Goal: Use online tool/utility

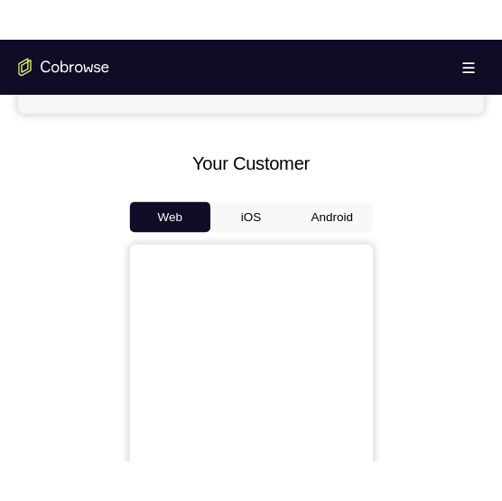
scroll to position [755, 0]
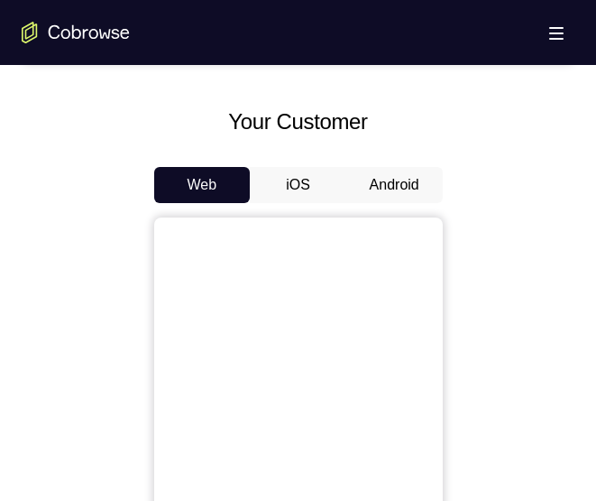
click at [386, 193] on button "Android" at bounding box center [394, 185] width 97 height 36
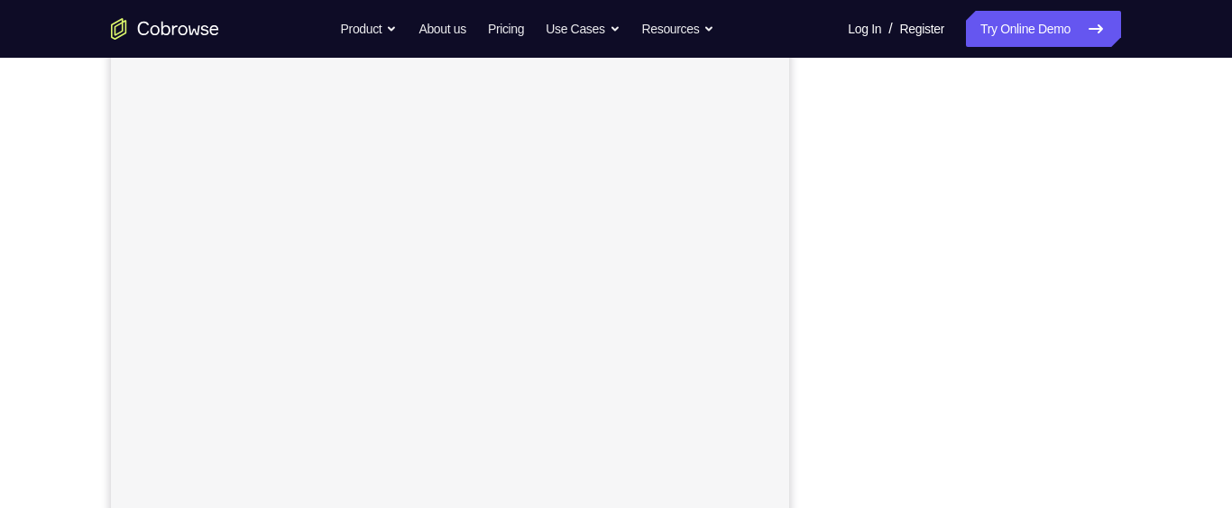
scroll to position [266, 0]
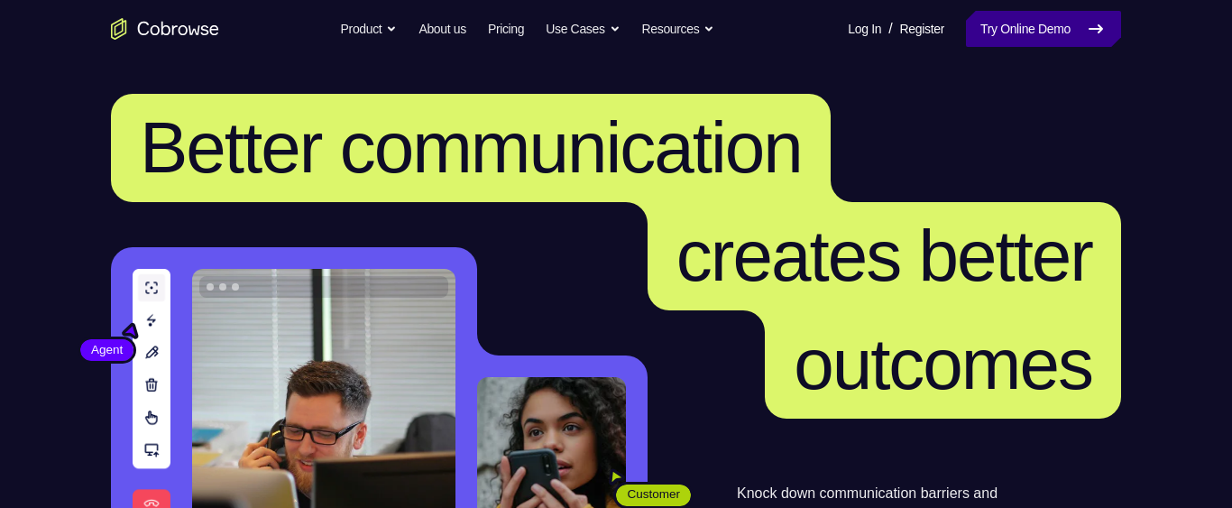
click at [1102, 29] on icon at bounding box center [1096, 28] width 13 height 7
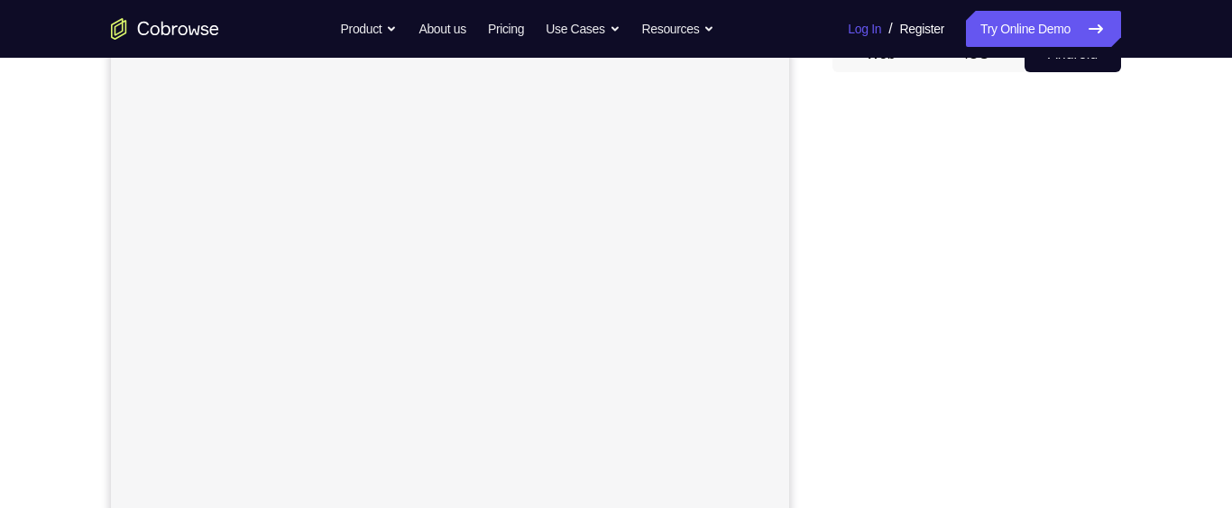
scroll to position [197, 0]
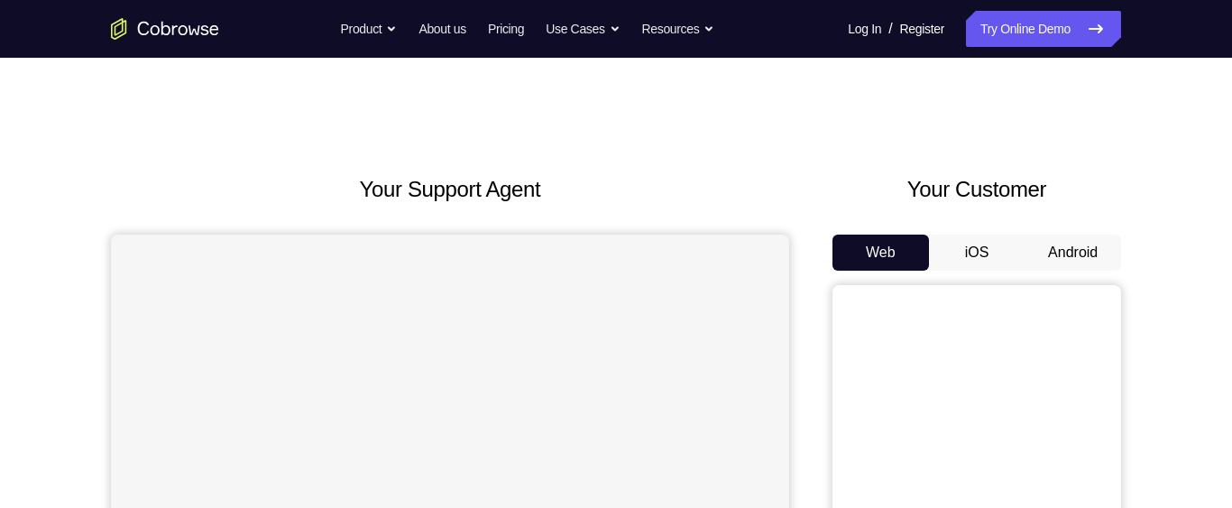
click at [1080, 250] on button "Android" at bounding box center [1073, 253] width 97 height 36
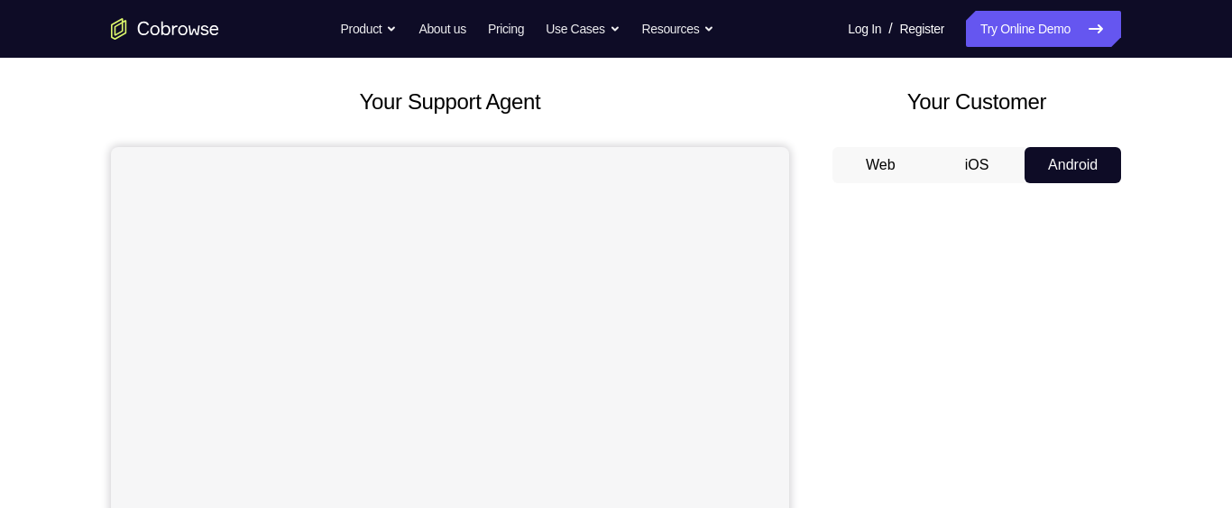
scroll to position [84, 0]
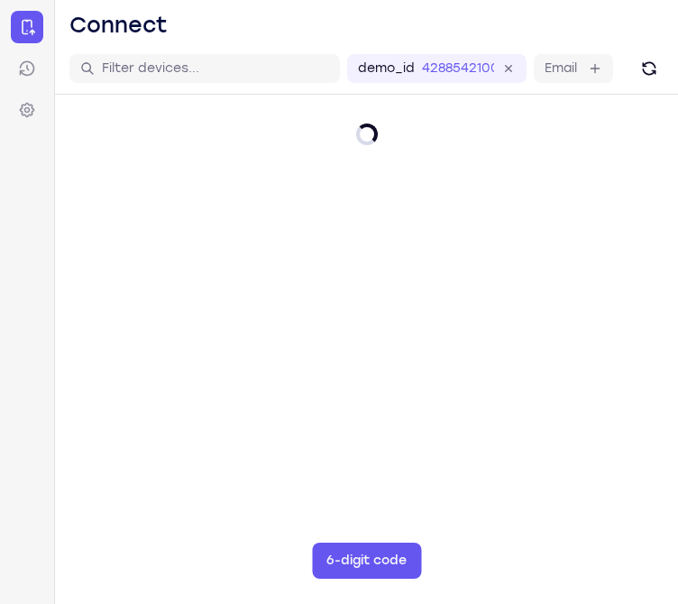
scroll to position [200, 0]
